Goal: Transaction & Acquisition: Book appointment/travel/reservation

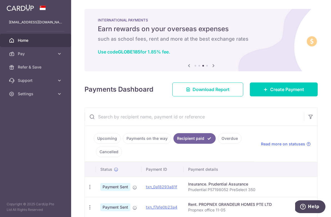
scroll to position [110, 0]
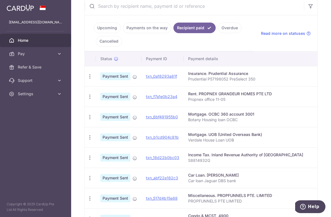
click at [24, 36] on link "Home" at bounding box center [35, 40] width 71 height 13
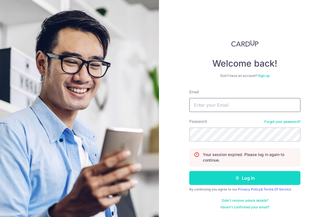
type input "bendontyd@gmail.com"
click at [241, 181] on button "Log in" at bounding box center [244, 178] width 111 height 14
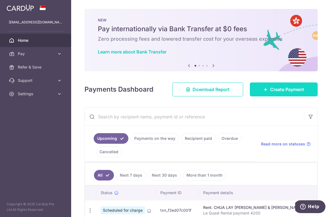
click at [265, 90] on link "Create Payment" at bounding box center [284, 89] width 68 height 14
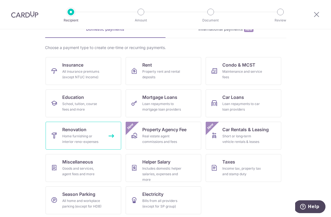
scroll to position [32, 0]
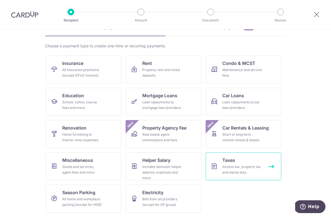
click at [233, 170] on div "Income tax, property tax and stamp duty" at bounding box center [243, 169] width 40 height 11
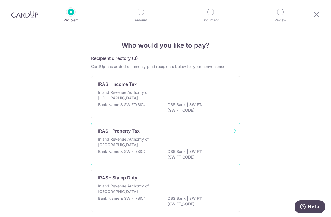
click at [145, 138] on p "Inland Revenue Authority of [GEOGRAPHIC_DATA]" at bounding box center [127, 141] width 59 height 11
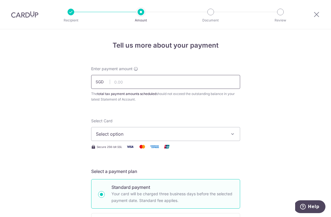
click at [148, 86] on input "text" at bounding box center [165, 82] width 149 height 14
type input "994.89"
click at [208, 132] on span "Select option" at bounding box center [161, 133] width 130 height 7
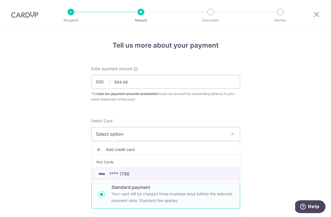
click at [188, 173] on span "**** 1796" at bounding box center [166, 173] width 140 height 7
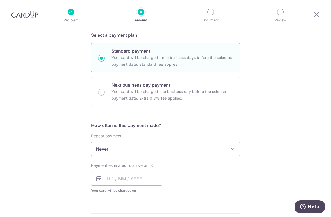
scroll to position [135, 0]
click at [180, 142] on div "Repeat payment Never Every month Never To set up monthly income tax payments on…" at bounding box center [165, 145] width 149 height 23
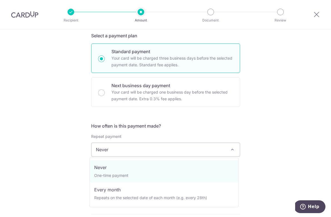
click at [179, 150] on span "Never" at bounding box center [166, 149] width 149 height 13
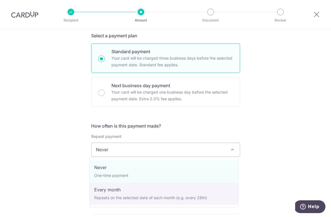
click at [263, 166] on div "Tell us more about your payment Enter payment amount SGD 994.89 994.89 The tota…" at bounding box center [165, 152] width 331 height 517
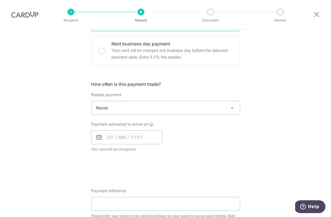
scroll to position [178, 0]
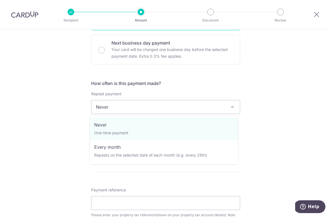
click at [202, 108] on span "Never" at bounding box center [166, 106] width 149 height 13
click at [262, 113] on div "Tell us more about your payment Enter payment amount SGD 994.89 994.89 The tota…" at bounding box center [165, 109] width 331 height 517
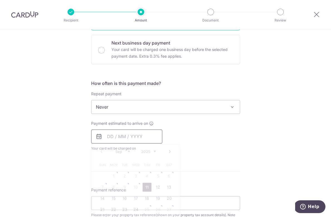
click at [124, 139] on input "text" at bounding box center [126, 136] width 71 height 14
click at [200, 132] on div "Payment estimated to arrive on Prev Next Sep Oct Nov Dec 2025 2026 Sun Mon Tue …" at bounding box center [166, 135] width 156 height 31
click at [129, 130] on input "text" at bounding box center [126, 136] width 71 height 14
click at [145, 188] on link "11" at bounding box center [147, 186] width 9 height 9
type input "[DATE]"
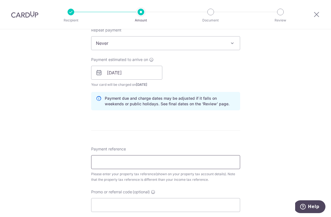
scroll to position [242, 0]
click at [140, 162] on input "Payment reference" at bounding box center [165, 161] width 149 height 14
type input "V"
type input "p"
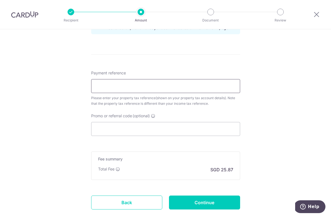
scroll to position [317, 0]
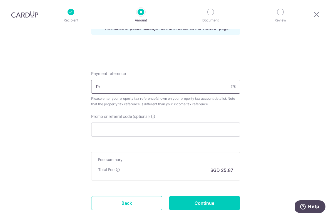
type input "P"
type input "Pro Tax"
click at [110, 127] on input "Promo or referral code (optional)" at bounding box center [165, 129] width 149 height 14
paste input "OCBCTAX173"
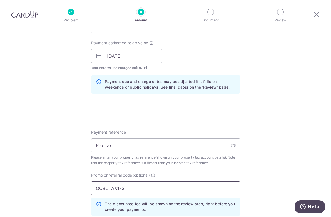
scroll to position [192, 0]
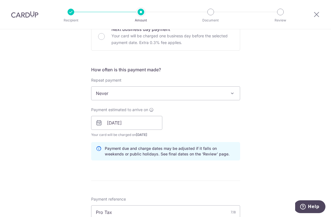
type input "OCBCTAX173"
click at [167, 94] on span "Never" at bounding box center [166, 93] width 149 height 13
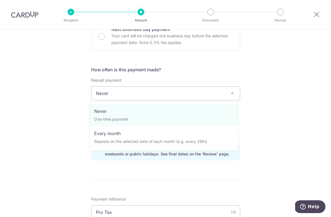
click at [265, 102] on div "Tell us more about your payment Enter payment amount SGD 994.89 994.89 The tota…" at bounding box center [165, 120] width 331 height 564
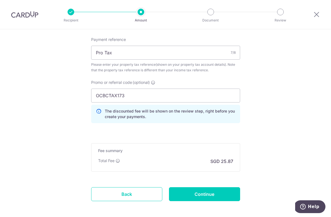
scroll to position [377, 0]
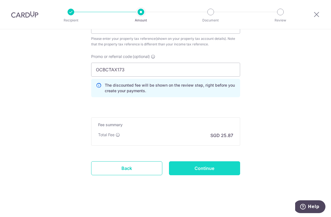
click at [210, 170] on input "Continue" at bounding box center [204, 168] width 71 height 14
type input "Create Schedule"
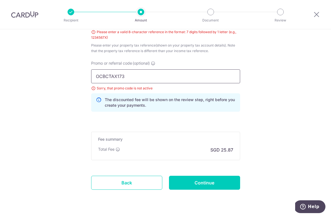
click at [158, 77] on input "OCBCTAX173" at bounding box center [165, 76] width 149 height 14
drag, startPoint x: 128, startPoint y: 77, endPoint x: 61, endPoint y: 75, distance: 67.1
paste input "18"
type input "OCBC18"
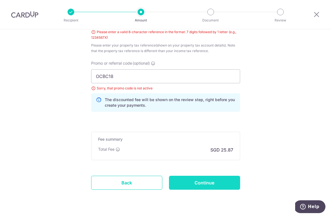
click at [192, 187] on input "Continue" at bounding box center [204, 183] width 71 height 14
type input "Create Schedule"
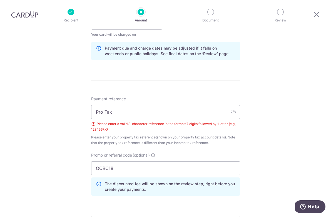
scroll to position [290, 0]
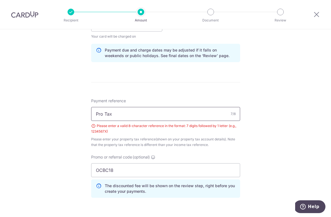
drag, startPoint x: 138, startPoint y: 113, endPoint x: 68, endPoint y: 112, distance: 70.4
click at [68, 112] on div "Tell us more about your payment Enter payment amount SGD 994.89 994.89 The tota…" at bounding box center [165, 28] width 331 height 578
type input "S"
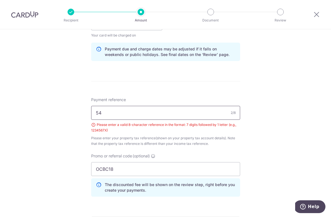
type input "5417821U"
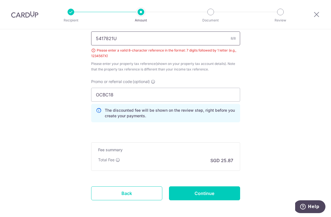
scroll to position [390, 0]
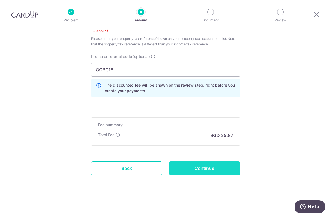
click at [193, 163] on input "Continue" at bounding box center [204, 168] width 71 height 14
type input "Create Schedule"
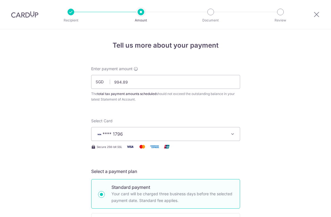
scroll to position [385, 0]
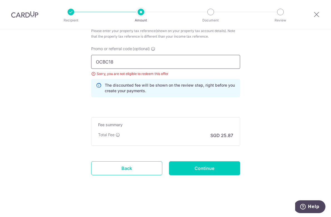
click at [125, 63] on input "OCBC18" at bounding box center [165, 62] width 149 height 14
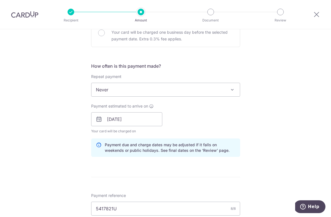
scroll to position [178, 0]
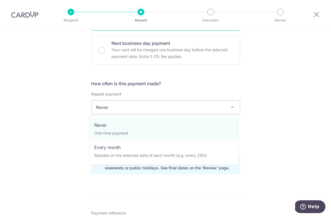
click at [164, 108] on span "Never" at bounding box center [166, 106] width 149 height 13
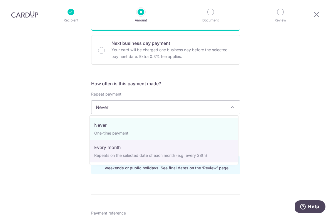
select select "3"
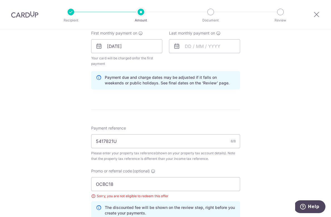
scroll to position [390, 0]
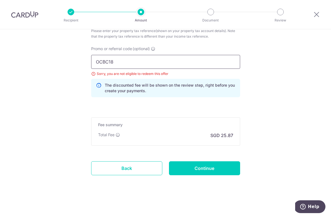
drag, startPoint x: 112, startPoint y: 61, endPoint x: 54, endPoint y: 55, distance: 58.5
paste input "TAX173"
type input "OCBCTAX173"
click at [208, 170] on input "Continue" at bounding box center [204, 168] width 71 height 14
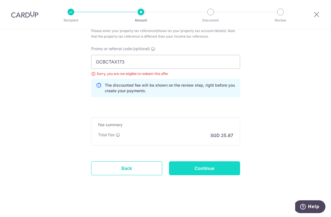
type input "Update Schedule"
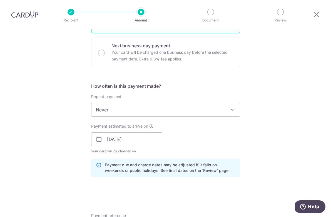
scroll to position [176, 0]
click at [183, 113] on span "Never" at bounding box center [166, 109] width 149 height 13
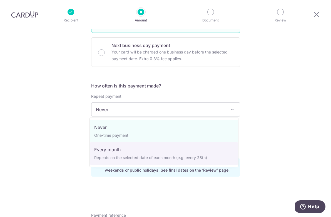
select select "3"
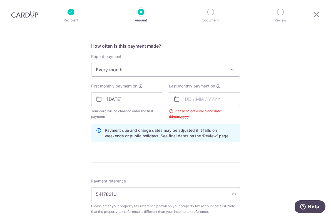
scroll to position [216, 0]
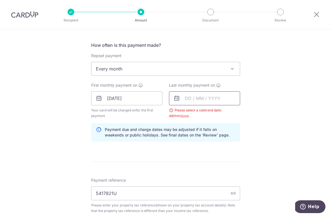
click at [195, 99] on input "text" at bounding box center [204, 98] width 71 height 14
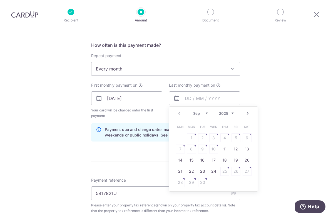
click at [228, 114] on select "2025 2026" at bounding box center [226, 113] width 15 height 4
click at [211, 149] on link "9" at bounding box center [213, 148] width 9 height 9
type input "09/09/2026"
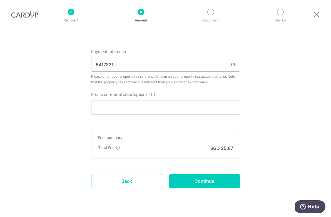
scroll to position [357, 0]
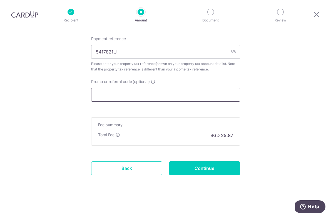
click at [147, 97] on input "Promo or referral code (optional)" at bounding box center [165, 95] width 149 height 14
paste input "OCBCTAX173"
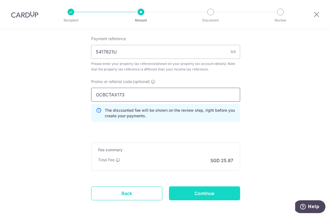
type input "OCBCTAX173"
click at [204, 193] on input "Continue" at bounding box center [204, 193] width 71 height 14
type input "Update Schedule"
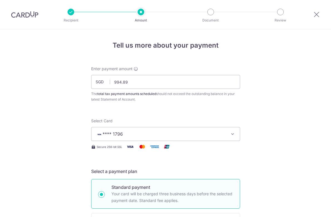
scroll to position [362, 0]
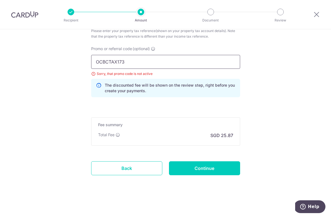
drag, startPoint x: 142, startPoint y: 63, endPoint x: 47, endPoint y: 48, distance: 96.4
paste input "18"
type input "OCBC18"
click at [199, 169] on input "Continue" at bounding box center [204, 168] width 71 height 14
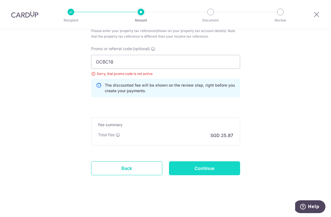
type input "Update Schedule"
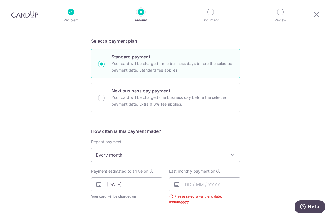
scroll to position [196, 0]
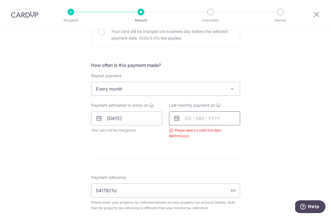
click at [198, 119] on input "text" at bounding box center [204, 118] width 71 height 14
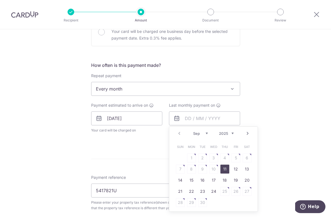
click at [231, 133] on select "2025 2026" at bounding box center [226, 133] width 15 height 4
click at [233, 170] on link "11" at bounding box center [236, 168] width 9 height 9
type input "11/09/2026"
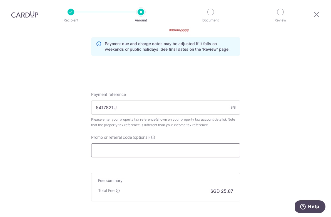
scroll to position [302, 0]
click at [124, 151] on input "Promo or referral code (optional)" at bounding box center [165, 150] width 149 height 14
paste input "OCBC18"
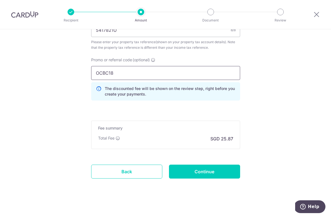
scroll to position [383, 0]
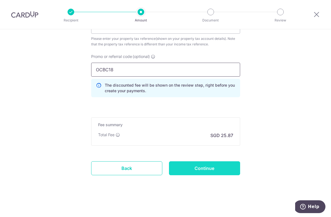
type input "OCBC18"
click at [201, 171] on input "Continue" at bounding box center [204, 168] width 71 height 14
type input "Update Schedule"
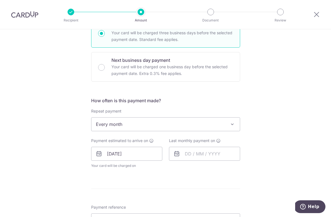
scroll to position [167, 0]
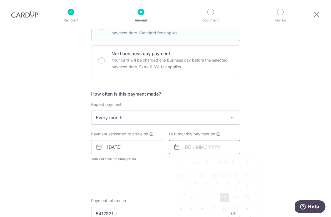
click at [206, 149] on input "text" at bounding box center [204, 147] width 71 height 14
click at [230, 162] on select "2025 2026" at bounding box center [226, 162] width 15 height 4
click at [219, 160] on select "2025 2026" at bounding box center [226, 162] width 15 height 4
click at [230, 161] on select "2025 2026" at bounding box center [226, 162] width 15 height 4
click at [219, 160] on select "2025 2026" at bounding box center [226, 162] width 15 height 4
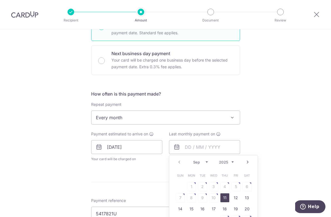
click at [206, 162] on select "Sep Oct Nov Dec" at bounding box center [200, 162] width 15 height 4
click at [224, 198] on link "11" at bounding box center [225, 197] width 9 height 9
type input "11/12/2025"
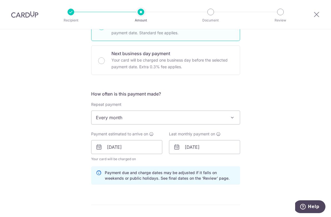
scroll to position [377, 0]
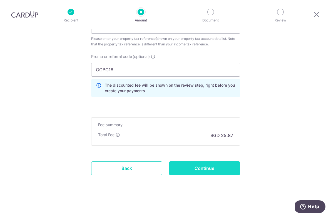
click at [209, 169] on input "Continue" at bounding box center [204, 168] width 71 height 14
type input "Update Schedule"
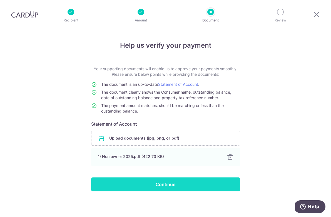
click at [161, 185] on input "Continue" at bounding box center [165, 184] width 149 height 14
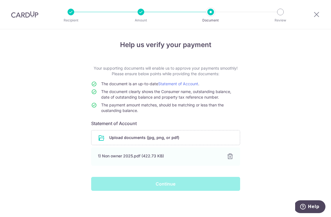
scroll to position [0, 0]
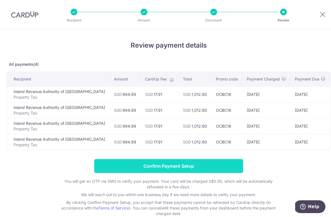
click at [196, 168] on input "Confirm Payment Setup" at bounding box center [168, 166] width 149 height 14
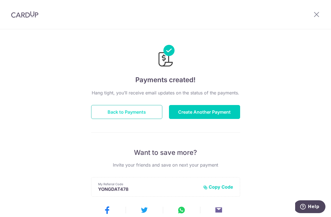
click at [125, 111] on button "Back to Payments" at bounding box center [126, 112] width 71 height 14
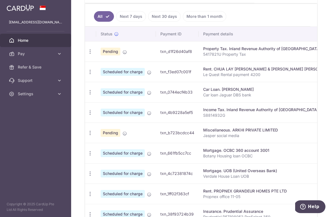
scroll to position [163, 0]
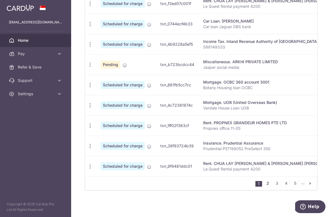
click at [265, 184] on link "2" at bounding box center [268, 183] width 7 height 7
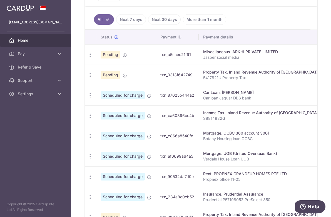
scroll to position [166, 0]
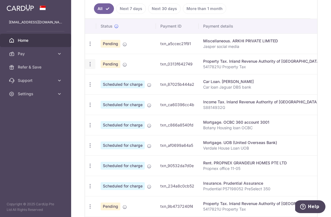
click at [91, 63] on icon "button" at bounding box center [90, 64] width 6 height 6
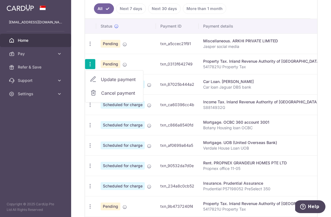
click at [113, 93] on span "Cancel payment" at bounding box center [119, 93] width 37 height 7
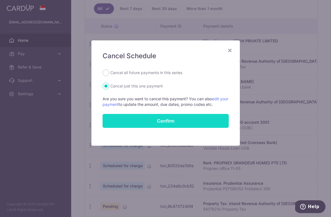
click at [156, 123] on button "Confirm" at bounding box center [166, 121] width 126 height 14
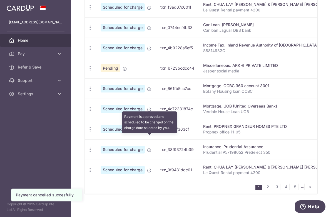
scroll to position [230, 0]
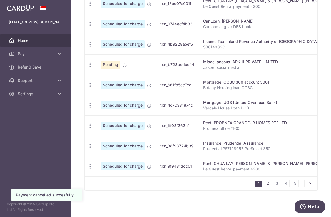
click at [265, 184] on link "2" at bounding box center [268, 183] width 7 height 7
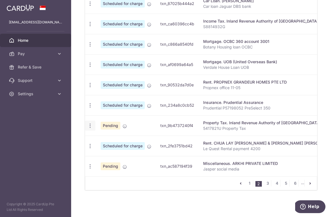
click at [91, 123] on icon "button" at bounding box center [90, 126] width 6 height 6
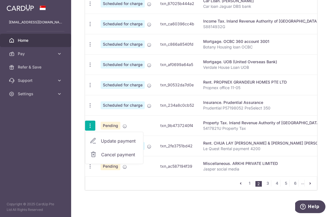
click at [112, 152] on span "Cancel payment" at bounding box center [119, 154] width 37 height 7
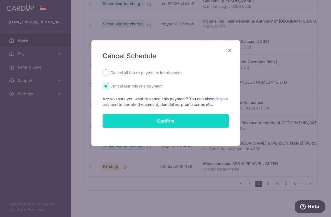
click at [196, 120] on button "Confirm" at bounding box center [166, 121] width 126 height 14
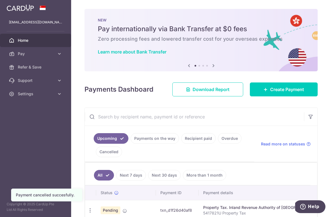
scroll to position [230, 0]
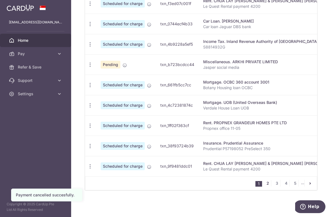
click at [266, 183] on link "2" at bounding box center [268, 183] width 7 height 7
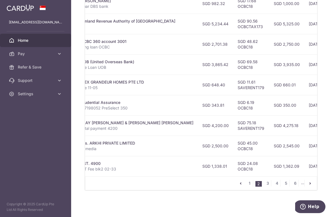
scroll to position [0, 144]
click at [265, 184] on link "3" at bounding box center [268, 183] width 7 height 7
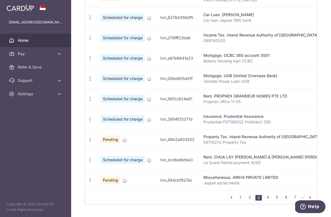
scroll to position [215, 0]
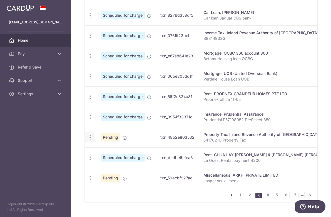
click at [90, 138] on icon "button" at bounding box center [90, 137] width 6 height 6
click at [114, 166] on span "Cancel payment" at bounding box center [119, 166] width 37 height 7
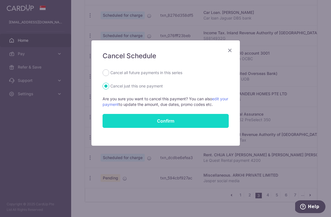
click at [154, 120] on button "Confirm" at bounding box center [166, 121] width 126 height 14
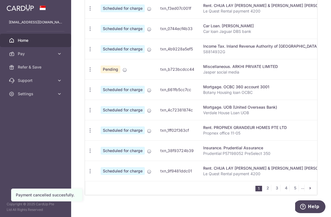
scroll to position [230, 0]
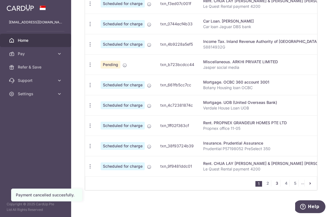
click at [274, 183] on link "3" at bounding box center [277, 183] width 7 height 7
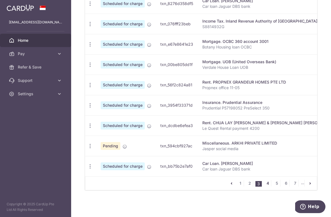
click at [267, 184] on link "4" at bounding box center [268, 183] width 7 height 7
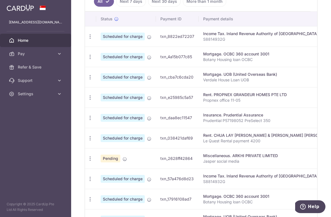
scroll to position [230, 0]
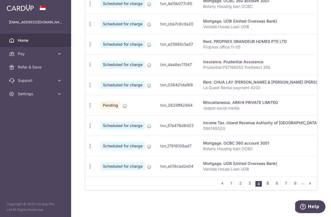
click at [266, 182] on link "5" at bounding box center [268, 183] width 7 height 7
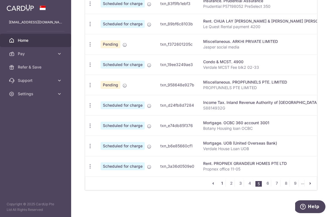
click at [219, 183] on link "1" at bounding box center [222, 183] width 7 height 7
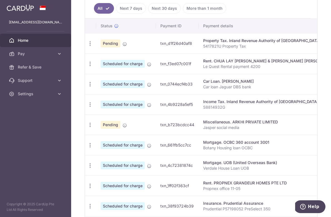
scroll to position [0, 0]
